Goal: Task Accomplishment & Management: Manage account settings

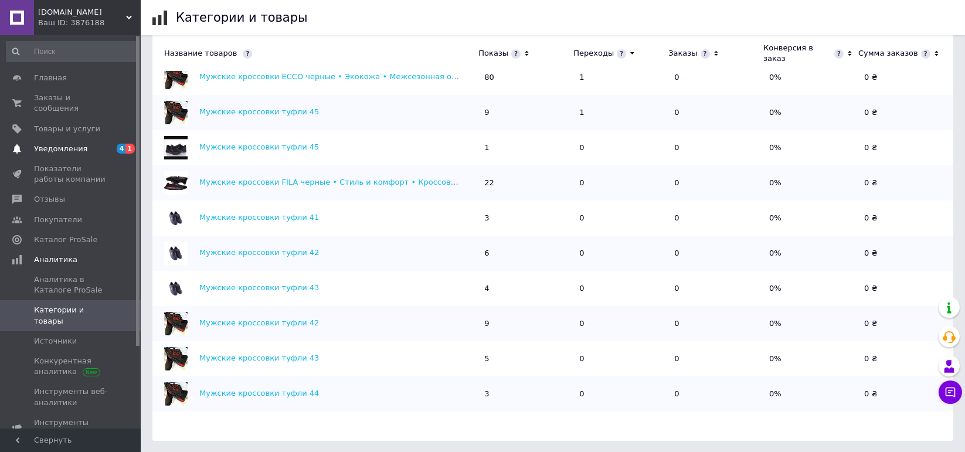
click at [79, 144] on span "Уведомления" at bounding box center [60, 149] width 53 height 11
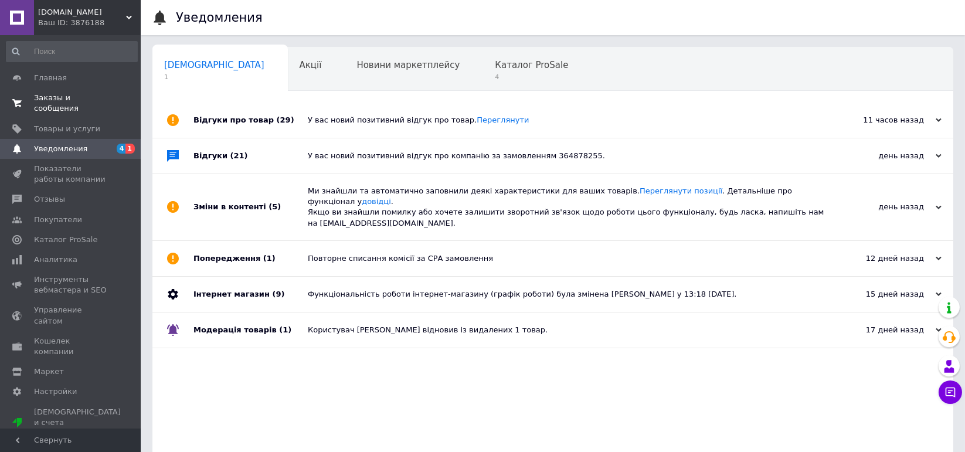
click at [83, 97] on span "Заказы и сообщения" at bounding box center [71, 103] width 74 height 21
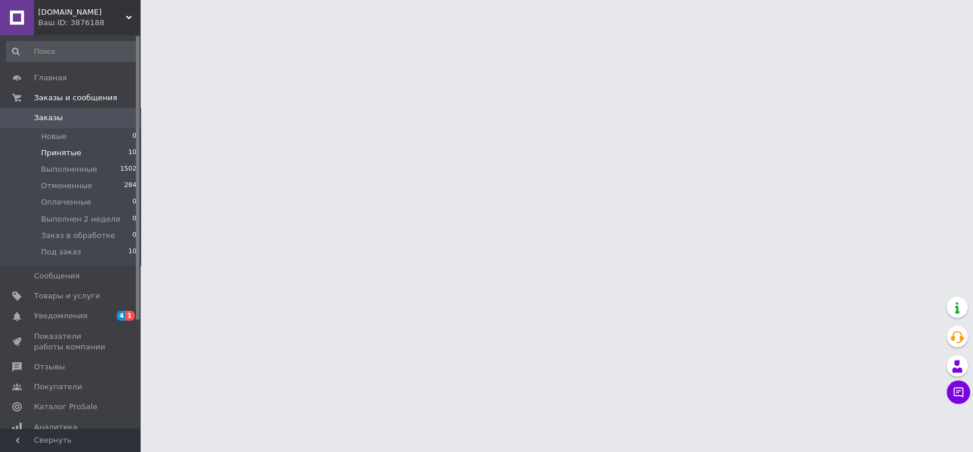
click at [86, 152] on li "Принятые 10" at bounding box center [72, 153] width 144 height 16
click at [63, 312] on span "Уведомления" at bounding box center [60, 316] width 53 height 11
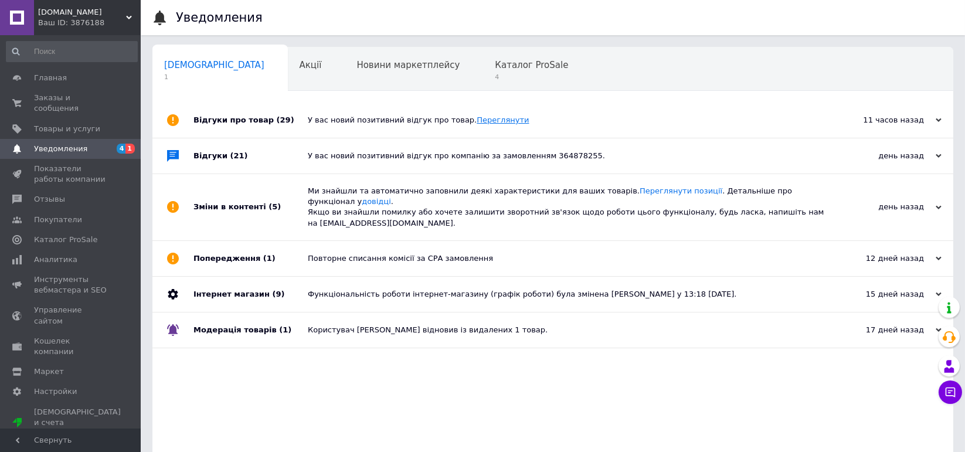
click at [485, 117] on link "Переглянути" at bounding box center [502, 119] width 52 height 9
